Goal: Information Seeking & Learning: Learn about a topic

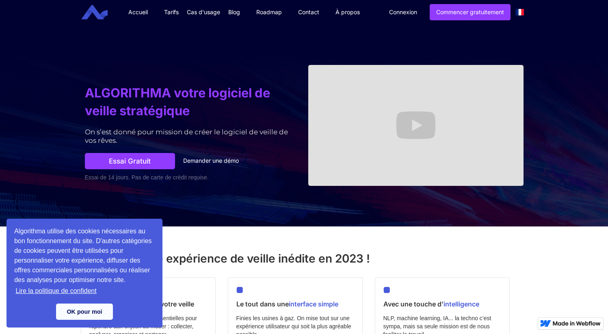
click at [69, 292] on link "Lire la politique de confident" at bounding box center [56, 291] width 84 height 12
click at [246, 30] on div "ALGORITHMA votre logiciel de veille stratégique On s’est donné pour mission de …" at bounding box center [304, 125] width 447 height 202
click at [199, 96] on h1 "ALGORITHMA votre logiciel de veille stratégique" at bounding box center [192, 102] width 215 height 36
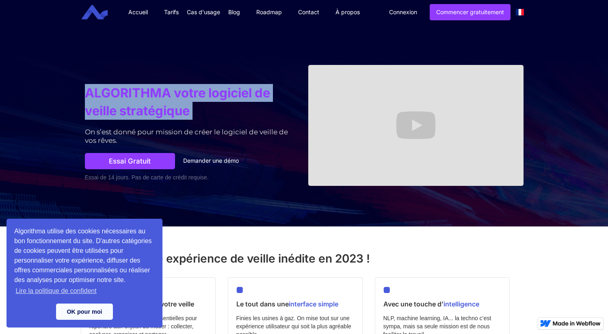
click at [199, 96] on h1 "ALGORITHMA votre logiciel de veille stratégique" at bounding box center [192, 102] width 215 height 36
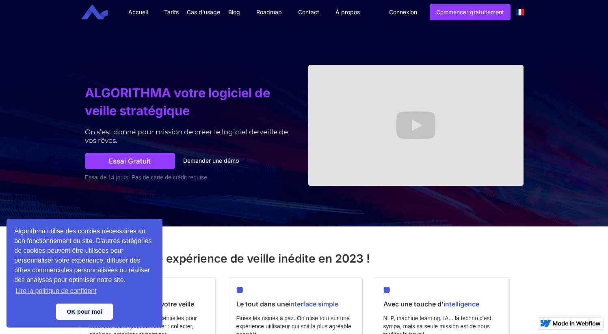
click at [251, 130] on div "On s’est donné pour mission de créer le logiciel de veille de vos rêves." at bounding box center [192, 136] width 215 height 17
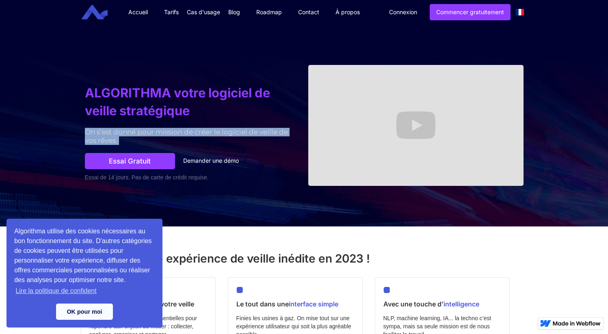
copy div "On s’est donné pour mission de créer le logiciel de veille de vos rêves."
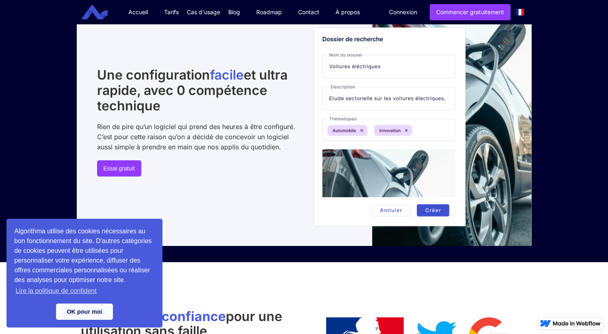
scroll to position [400, 0]
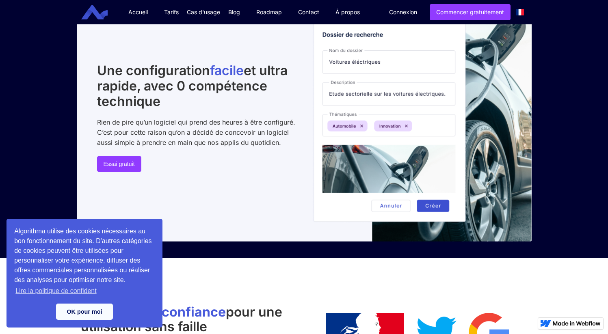
click at [157, 122] on div "Rien de pire qu’un logiciel qui prend des heures à être configuré. C’est pour c…" at bounding box center [198, 132] width 203 height 30
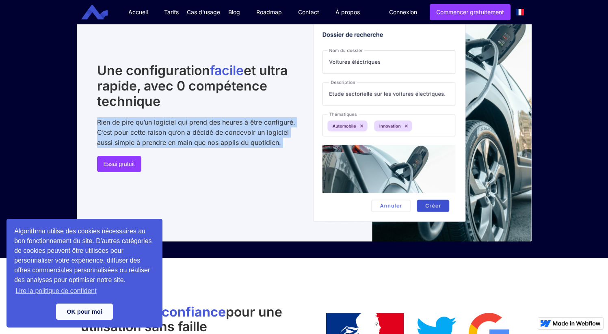
click at [157, 122] on div "Rien de pire qu’un logiciel qui prend des heures à être configuré. C’est pour c…" at bounding box center [198, 132] width 203 height 30
click at [171, 132] on div "Rien de pire qu’un logiciel qui prend des heures à être configuré. C’est pour c…" at bounding box center [198, 132] width 203 height 30
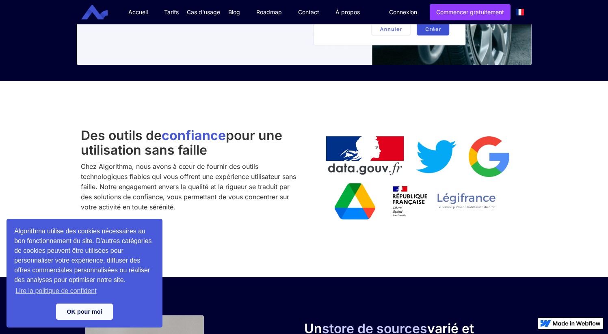
scroll to position [595, 0]
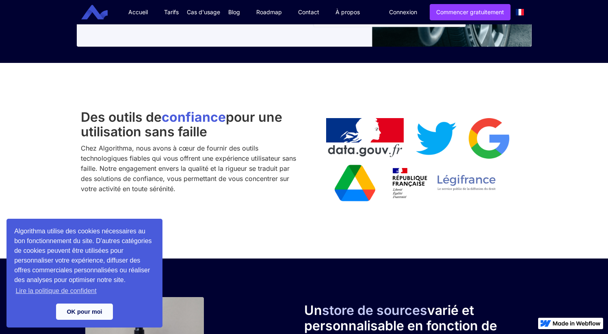
click at [141, 136] on h2 "Des outils de confiance pour une utilisation sans faille" at bounding box center [190, 124] width 219 height 29
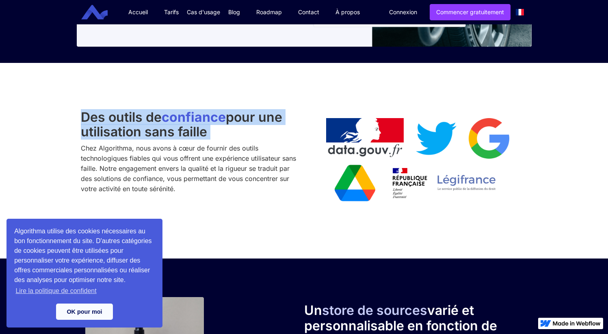
click at [141, 136] on h2 "Des outils de confiance pour une utilisation sans faille" at bounding box center [190, 124] width 219 height 29
copy h2 "Des outils de confiance pour une utilisation sans faille"
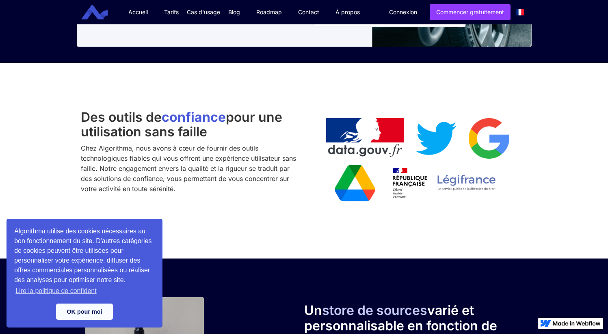
click at [171, 153] on div "Chez Algorithma, nous avons à cœur de fournir des outils technologiques fiables…" at bounding box center [190, 168] width 219 height 51
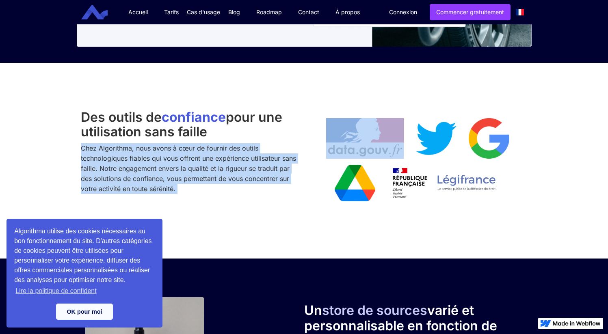
click at [171, 153] on div "Chez Algorithma, nous avons à cœur de fournir des outils technologiques fiables…" at bounding box center [190, 168] width 219 height 51
copy div "Chez Algorithma, nous avons à cœur de fournir des outils technologiques fiables…"
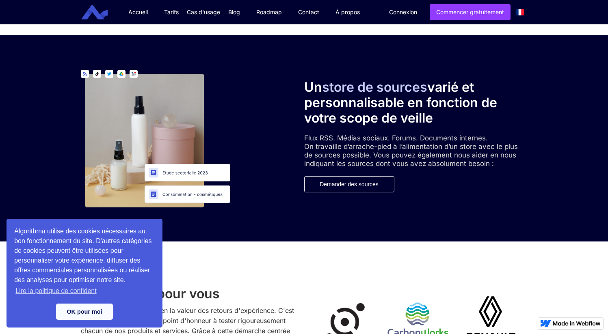
scroll to position [818, 0]
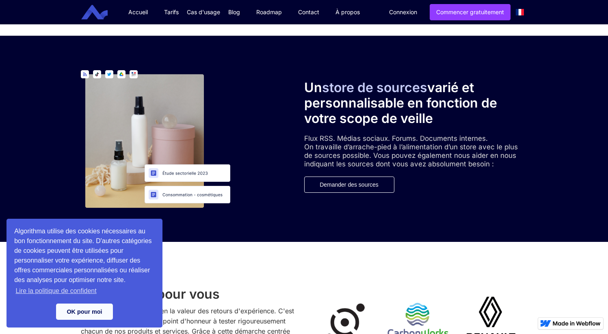
click at [363, 152] on div "Flux RSS. Médias sociaux. Forums. Documents internes. On travaille d’arrache-pi…" at bounding box center [411, 151] width 215 height 34
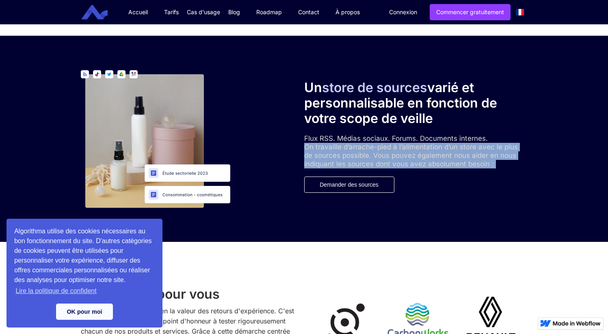
click at [363, 152] on div "Flux RSS. Médias sociaux. Forums. Documents internes. On travaille d’arrache-pi…" at bounding box center [411, 151] width 215 height 34
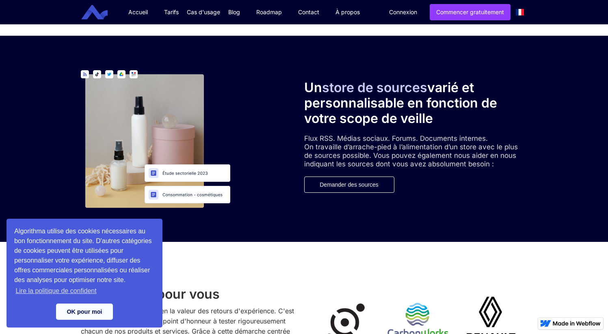
click at [362, 92] on span "store de sources" at bounding box center [374, 88] width 105 height 16
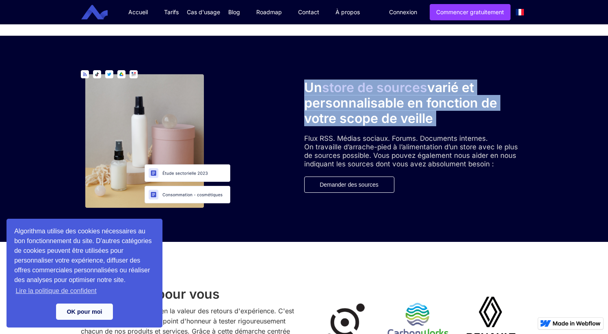
click at [362, 92] on span "store de sources" at bounding box center [374, 88] width 105 height 16
copy h2 "Un store de sources varié et personnalisable en fonction de votre scope de veil…"
